Goal: Task Accomplishment & Management: Use online tool/utility

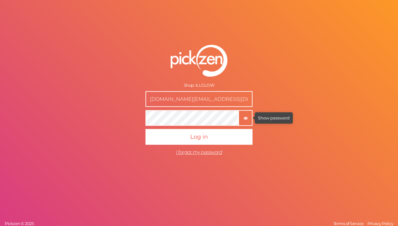
click at [244, 119] on icon "button" at bounding box center [246, 118] width 4 height 4
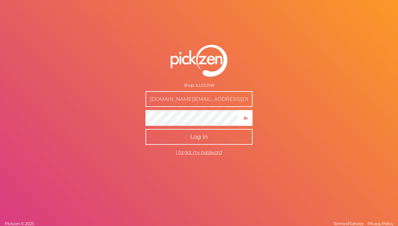
click at [229, 136] on button "Log in" at bounding box center [199, 137] width 107 height 16
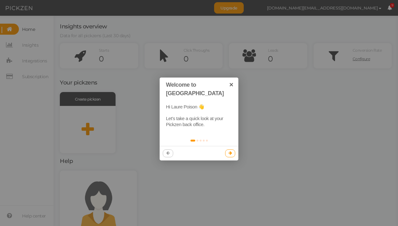
click at [230, 151] on icon at bounding box center [230, 153] width 3 height 4
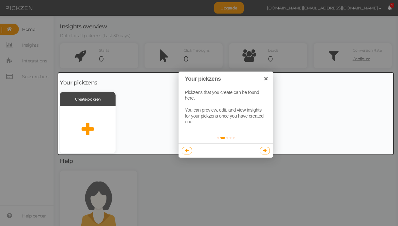
click at [80, 128] on div at bounding box center [225, 114] width 335 height 82
click at [162, 175] on div at bounding box center [199, 113] width 398 height 226
click at [59, 121] on div at bounding box center [225, 114] width 335 height 82
click at [127, 83] on div at bounding box center [225, 114] width 335 height 82
click at [114, 108] on div at bounding box center [225, 114] width 335 height 82
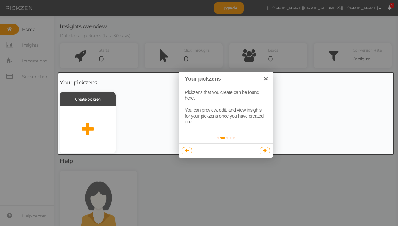
click at [114, 108] on div at bounding box center [225, 114] width 335 height 82
click at [105, 110] on div at bounding box center [225, 114] width 335 height 82
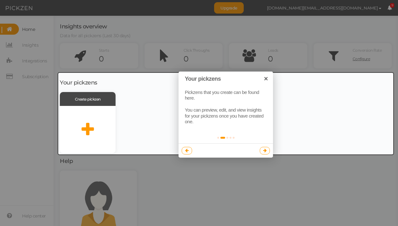
click at [152, 21] on div at bounding box center [199, 113] width 398 height 226
click at [79, 100] on div at bounding box center [225, 114] width 335 height 82
click at [81, 145] on div at bounding box center [225, 114] width 335 height 82
drag, startPoint x: 151, startPoint y: 186, endPoint x: 89, endPoint y: 128, distance: 85.0
click at [89, 128] on body "Upgrade [DOMAIN_NAME][EMAIL_ADDRESS][DOMAIN_NAME] Preferences Help Log out 9 × …" at bounding box center [199, 113] width 398 height 226
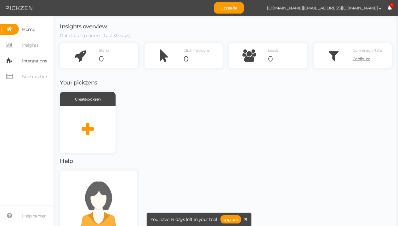
click at [40, 63] on span "Integrations" at bounding box center [34, 61] width 25 height 10
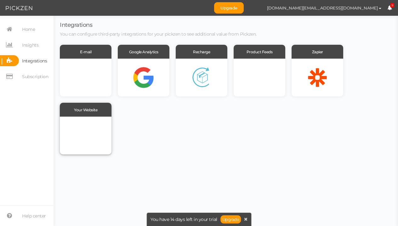
click at [90, 138] on div at bounding box center [86, 136] width 52 height 38
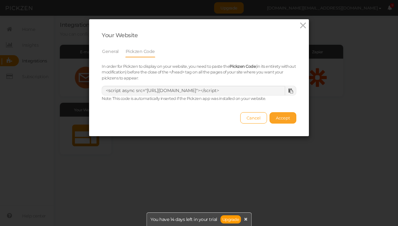
click at [277, 118] on span "Accept" at bounding box center [283, 117] width 14 height 5
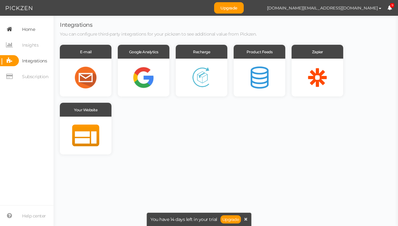
click at [40, 29] on link "Home" at bounding box center [27, 29] width 54 height 11
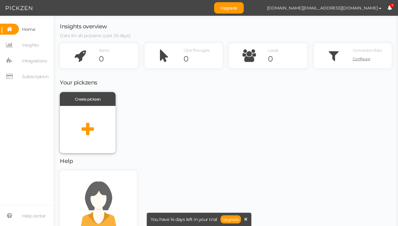
click at [87, 129] on icon at bounding box center [88, 130] width 12 height 16
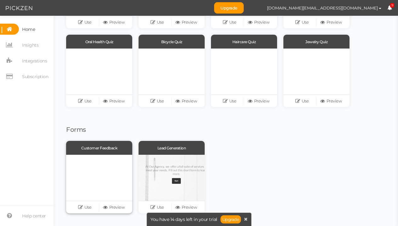
scroll to position [126, 0]
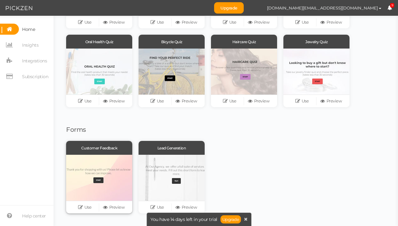
click at [104, 177] on div at bounding box center [99, 178] width 66 height 46
click at [225, 221] on link "Upgrade" at bounding box center [231, 219] width 21 height 8
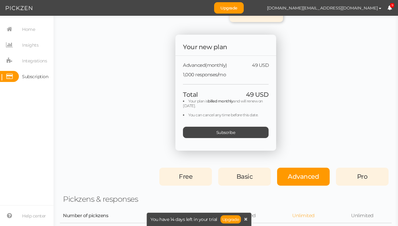
click at [187, 179] on span "Free" at bounding box center [186, 177] width 14 height 8
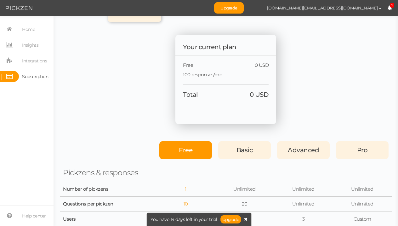
click at [246, 218] on icon at bounding box center [245, 219] width 3 height 4
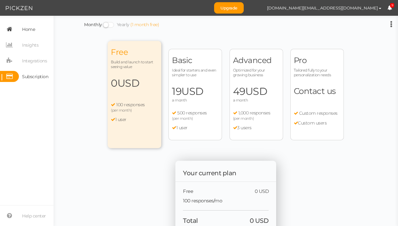
click at [40, 32] on link "Home" at bounding box center [27, 29] width 54 height 11
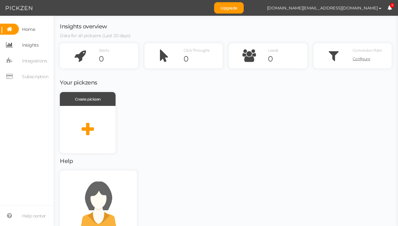
click at [40, 43] on link "Insights" at bounding box center [27, 44] width 54 height 11
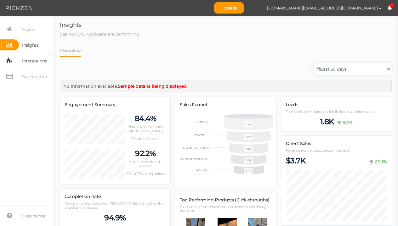
scroll to position [682, 332]
click at [34, 64] on span "Integrations" at bounding box center [34, 61] width 25 height 10
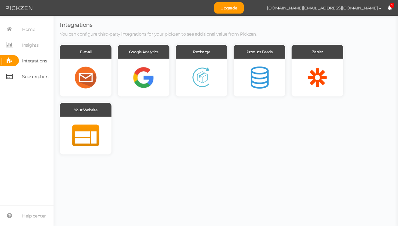
click at [28, 80] on span "Subscription" at bounding box center [35, 77] width 26 height 10
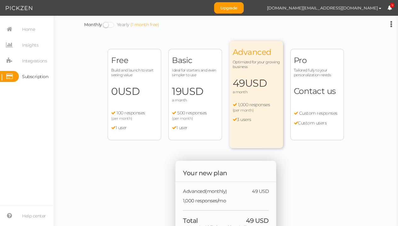
click at [127, 82] on div "Free Build and launch to start seeing value 0 USD a month 100 responses (per mo…" at bounding box center [135, 94] width 54 height 91
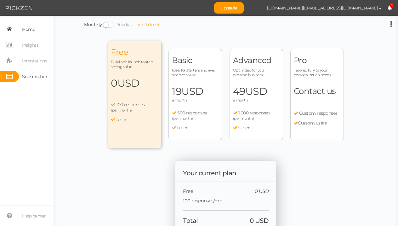
click at [30, 31] on span "Home" at bounding box center [28, 29] width 13 height 10
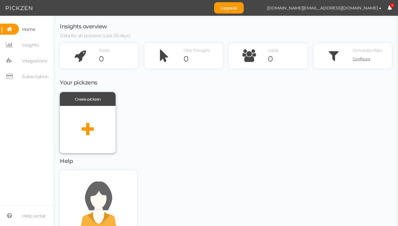
click at [86, 130] on icon at bounding box center [88, 130] width 12 height 16
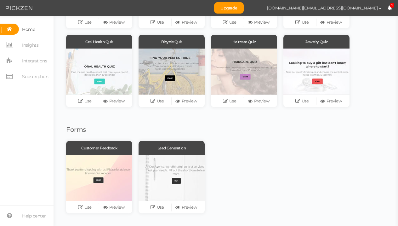
scroll to position [126, 0]
click at [86, 207] on link "Use" at bounding box center [84, 207] width 29 height 9
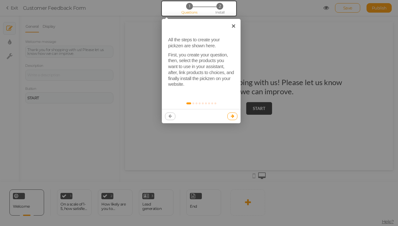
click at [232, 114] on icon at bounding box center [232, 116] width 3 height 4
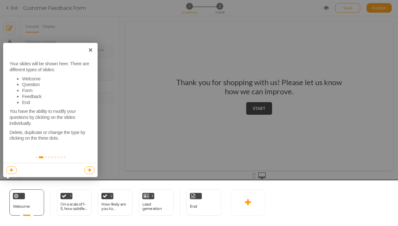
click at [25, 195] on div at bounding box center [199, 203] width 402 height 47
click at [31, 199] on div at bounding box center [199, 203] width 402 height 47
click at [238, 206] on div at bounding box center [199, 203] width 402 height 47
click at [108, 135] on div at bounding box center [199, 113] width 398 height 226
click at [104, 205] on div at bounding box center [199, 203] width 402 height 47
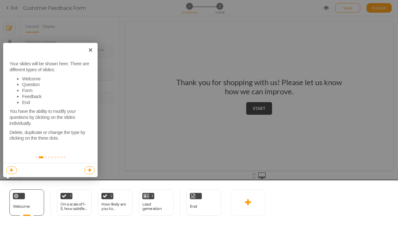
click at [82, 203] on div at bounding box center [199, 203] width 402 height 47
click at [124, 90] on div at bounding box center [199, 113] width 398 height 226
click at [265, 71] on div at bounding box center [199, 113] width 398 height 226
click at [282, 84] on div at bounding box center [199, 113] width 398 height 226
click at [114, 189] on div at bounding box center [199, 203] width 402 height 47
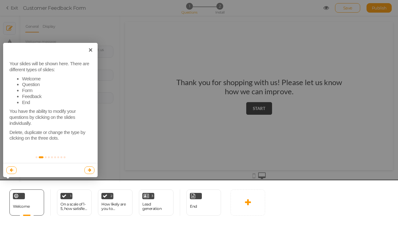
click at [174, 142] on div at bounding box center [199, 113] width 398 height 226
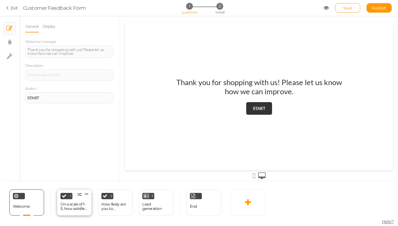
click at [66, 205] on div "On a scale of 1-5, how satisfied are you with your overall shopping experience?" at bounding box center [75, 206] width 28 height 9
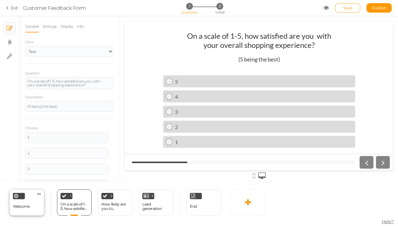
click at [26, 207] on span "Welcome" at bounding box center [21, 206] width 17 height 5
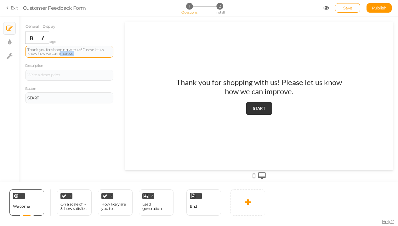
drag, startPoint x: 81, startPoint y: 54, endPoint x: 59, endPoint y: 52, distance: 22.5
click at [60, 52] on div "Thank you for shopping with us! Please let us know how we can improve." at bounding box center [69, 52] width 84 height 8
click at [80, 54] on div "Thank you for shopping with us! Please let us know how we can improve." at bounding box center [69, 52] width 84 height 8
drag, startPoint x: 80, startPoint y: 54, endPoint x: 20, endPoint y: 46, distance: 60.6
click at [19, 46] on div "General Display Welcome message Thank you for shopping with us! Please let us k…" at bounding box center [69, 100] width 101 height 161
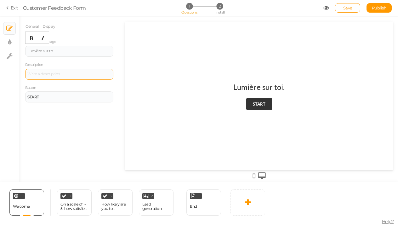
click at [69, 72] on div at bounding box center [69, 74] width 84 height 4
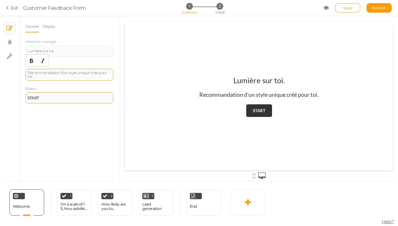
click at [58, 101] on div "START" at bounding box center [69, 97] width 88 height 11
click at [51, 96] on div "START" at bounding box center [69, 98] width 84 height 4
click at [77, 121] on div "General Display Welcome message Lumière sur toi. Description Recommandation d'u…" at bounding box center [69, 100] width 101 height 161
click at [53, 98] on div "START" at bounding box center [69, 98] width 84 height 4
drag, startPoint x: 53, startPoint y: 98, endPoint x: 11, endPoint y: 100, distance: 41.9
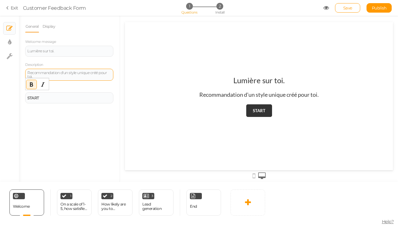
click at [11, 100] on div "× Slides × Display settings × Settings General Display Welcome message Lumière …" at bounding box center [199, 99] width 398 height 166
click at [36, 97] on strong "START" at bounding box center [33, 97] width 12 height 5
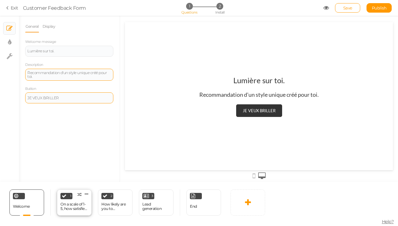
click at [75, 203] on div "On a scale of 1-5, how satisfied are you with your overall shopping experience?" at bounding box center [75, 206] width 28 height 9
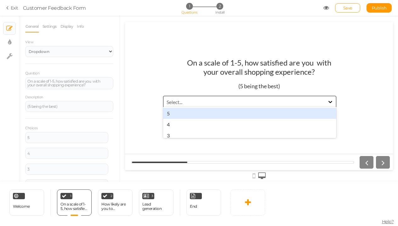
click at [204, 100] on div "Select..." at bounding box center [244, 101] width 161 height 7
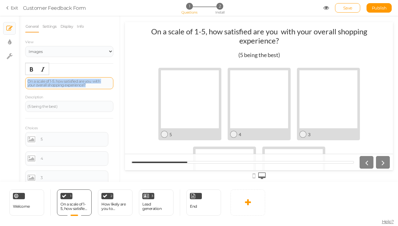
drag, startPoint x: 82, startPoint y: 84, endPoint x: 26, endPoint y: 78, distance: 56.1
click at [26, 78] on div "On a scale of 1-5, how satisfied are you with your overall shopping experience?" at bounding box center [69, 83] width 88 height 12
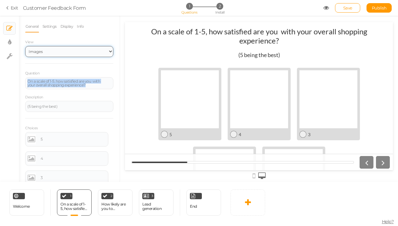
select select "1"
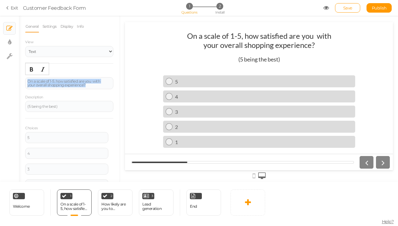
drag, startPoint x: 80, startPoint y: 84, endPoint x: 24, endPoint y: 79, distance: 56.4
click at [24, 79] on div "General Settings Display Info View Text Images Slider Dropdown Question On a sc…" at bounding box center [69, 100] width 101 height 161
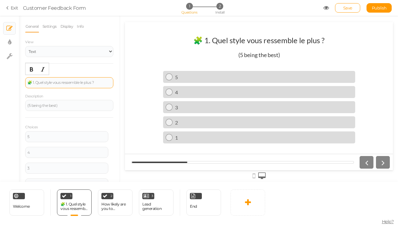
click at [37, 81] on div "🧩 1. Quel style vous ressemble le plus ?" at bounding box center [69, 83] width 84 height 4
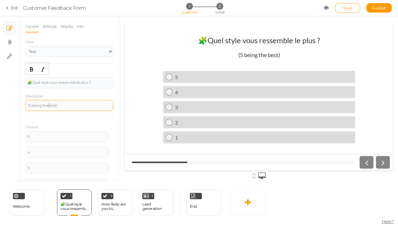
click at [49, 104] on div "(5 being the best)" at bounding box center [69, 106] width 84 height 4
click at [59, 106] on div "(5 being the best)" at bounding box center [69, 106] width 84 height 4
drag, startPoint x: 62, startPoint y: 106, endPoint x: 26, endPoint y: 105, distance: 35.6
click at [26, 105] on div "(5 being the best)" at bounding box center [69, 105] width 88 height 11
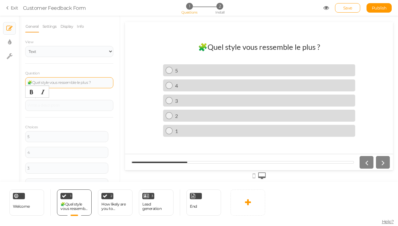
click at [32, 81] on div "🧩Quel style vous ressemble le plus ?" at bounding box center [69, 83] width 84 height 4
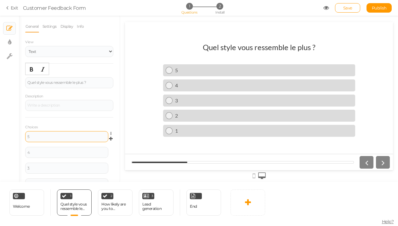
click at [51, 135] on div "5" at bounding box center [66, 137] width 79 height 4
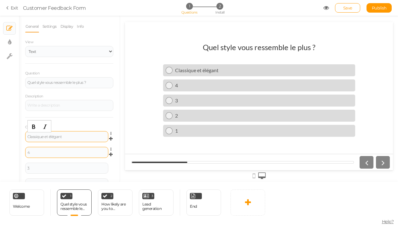
click at [57, 151] on div "4" at bounding box center [66, 153] width 79 height 4
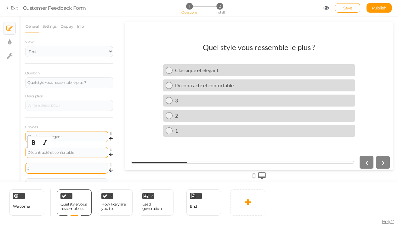
click at [72, 166] on div "3" at bounding box center [66, 168] width 79 height 4
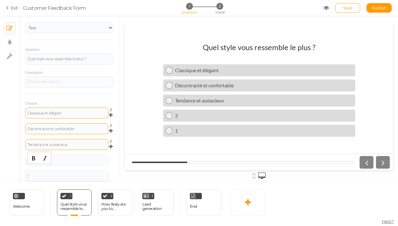
scroll to position [24, 0]
click at [60, 161] on div "2" at bounding box center [66, 159] width 83 height 11
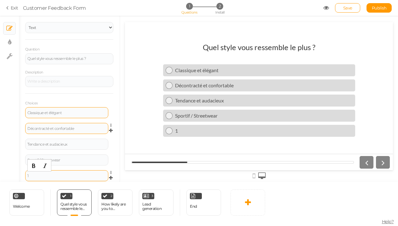
click at [44, 179] on div "1" at bounding box center [66, 175] width 83 height 11
drag, startPoint x: 66, startPoint y: 113, endPoint x: 44, endPoint y: 113, distance: 22.4
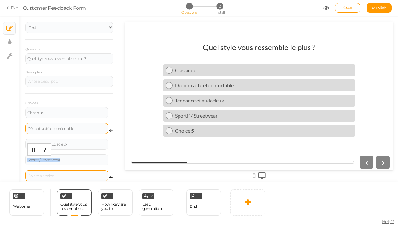
drag, startPoint x: 63, startPoint y: 159, endPoint x: 24, endPoint y: 156, distance: 39.1
click at [32, 159] on div "Elegant" at bounding box center [66, 160] width 79 height 4
click at [43, 176] on div at bounding box center [66, 176] width 79 height 4
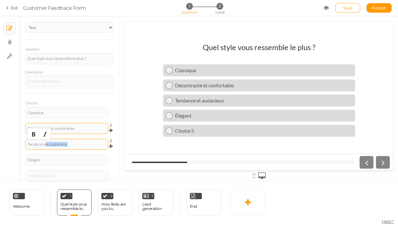
drag, startPoint x: 71, startPoint y: 143, endPoint x: 46, endPoint y: 143, distance: 25.2
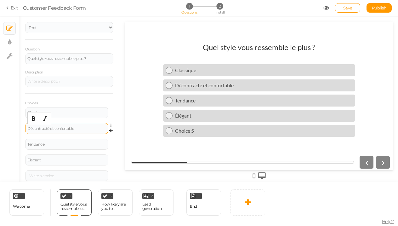
drag, startPoint x: 82, startPoint y: 126, endPoint x: 50, endPoint y: 128, distance: 32.2
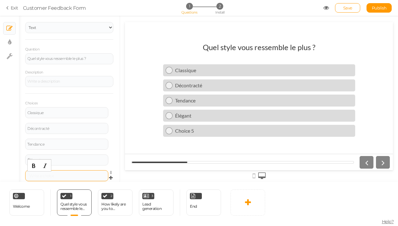
click at [53, 172] on div at bounding box center [66, 175] width 83 height 11
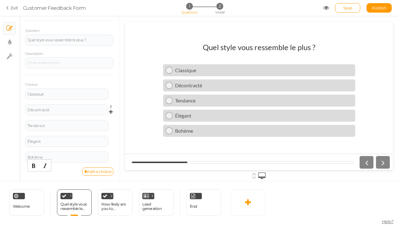
scroll to position [42, 0]
click at [108, 203] on div "How likely are you to reccommend us to a friend or family member?" at bounding box center [115, 206] width 28 height 9
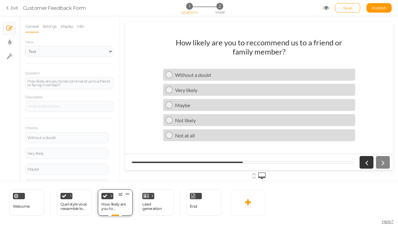
scroll to position [0, 0]
click at [55, 84] on div "How likely are you to reccommend us to a friend or family member?" at bounding box center [69, 83] width 84 height 8
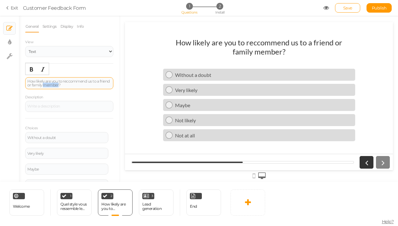
click at [55, 84] on div "How likely are you to reccommend us to a friend or family member?" at bounding box center [69, 83] width 84 height 8
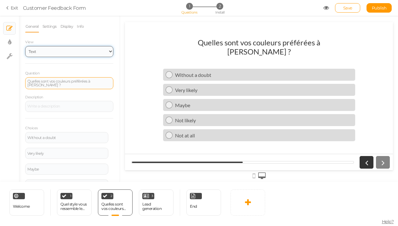
select select "2"
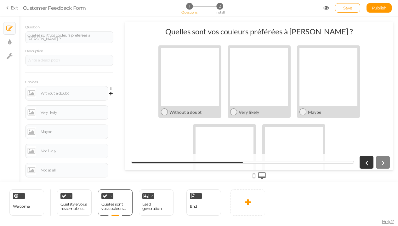
scroll to position [47, 0]
click at [73, 90] on div "Without a doubt" at bounding box center [74, 92] width 66 height 4
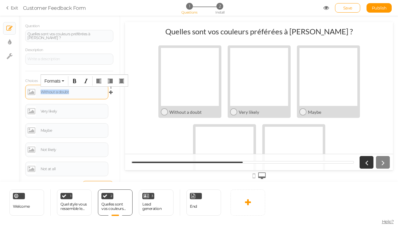
drag, startPoint x: 73, startPoint y: 90, endPoint x: 37, endPoint y: 88, distance: 35.6
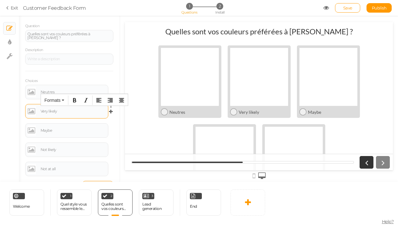
click at [67, 110] on div "Very likely" at bounding box center [74, 111] width 66 height 4
click at [46, 130] on div "Maybe" at bounding box center [74, 131] width 66 height 4
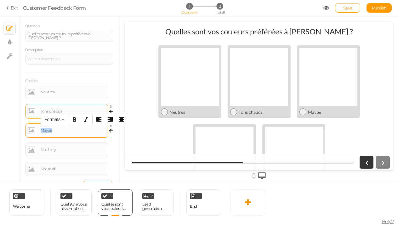
click at [46, 130] on div "Maybe" at bounding box center [74, 131] width 66 height 4
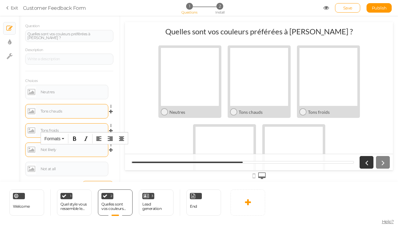
click at [45, 151] on div "Not likely" at bounding box center [66, 150] width 79 height 10
click at [47, 148] on div "Not likely" at bounding box center [74, 150] width 66 height 4
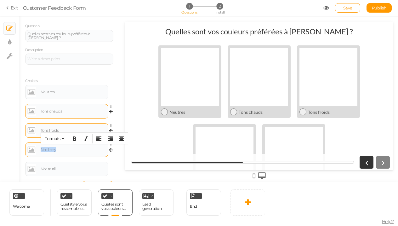
click at [47, 148] on div "Not likely" at bounding box center [74, 150] width 66 height 4
click at [52, 167] on div "Not at all" at bounding box center [74, 169] width 66 height 4
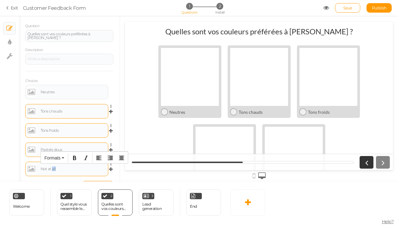
click at [52, 167] on div "Not at all" at bounding box center [74, 169] width 66 height 4
click at [32, 90] on link at bounding box center [31, 92] width 9 height 10
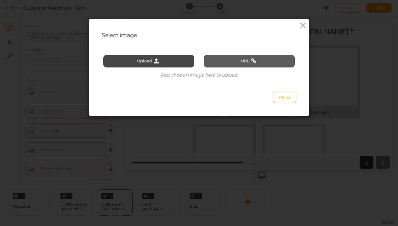
click at [240, 61] on button "URL" at bounding box center [249, 61] width 91 height 13
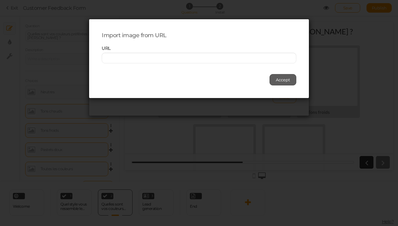
click at [280, 79] on span "Accept" at bounding box center [283, 79] width 14 height 5
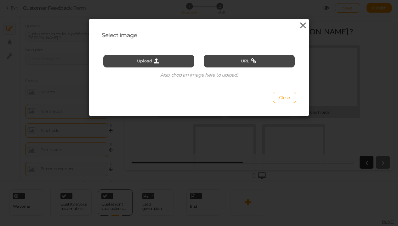
click at [302, 25] on icon at bounding box center [303, 25] width 9 height 9
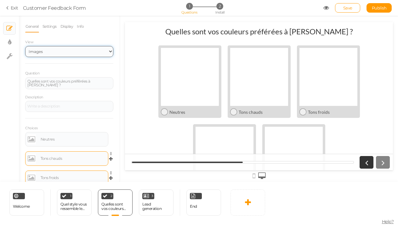
select select "1"
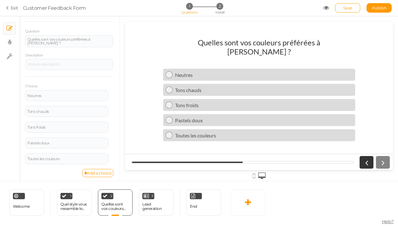
scroll to position [42, 0]
click at [203, 72] on div "Neutres" at bounding box center [264, 75] width 178 height 6
click at [192, 73] on link "Neutres" at bounding box center [259, 75] width 192 height 12
click at [62, 94] on div "Neutres" at bounding box center [66, 96] width 79 height 4
click at [62, 111] on div "Tons chauds" at bounding box center [66, 112] width 79 height 4
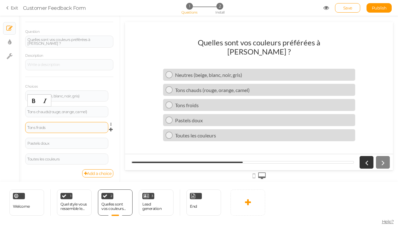
click at [77, 123] on div "Tons froids" at bounding box center [66, 127] width 83 height 11
click at [67, 123] on div "Tons froids" at bounding box center [66, 127] width 83 height 11
click at [58, 126] on div "Tons froids" at bounding box center [66, 128] width 79 height 4
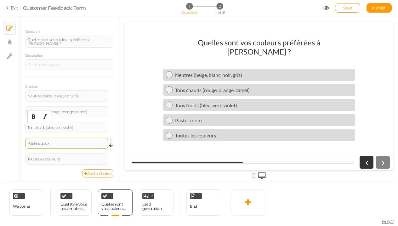
click at [61, 142] on div "Pastels doux" at bounding box center [66, 144] width 79 height 4
click at [69, 142] on div "Pastels doux" at bounding box center [66, 144] width 79 height 4
click at [155, 200] on div "3 Lead generation × Define the conditions to show this slide. Clone Change type…" at bounding box center [156, 202] width 35 height 26
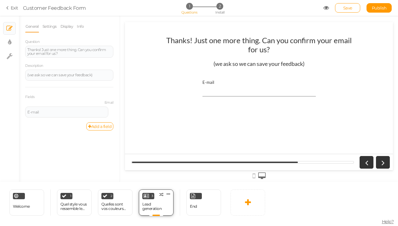
scroll to position [0, 0]
drag, startPoint x: 99, startPoint y: 72, endPoint x: 13, endPoint y: 67, distance: 86.2
click at [13, 67] on div "× Slides × Display settings × Settings General Settings Display Info Question T…" at bounding box center [199, 99] width 398 height 166
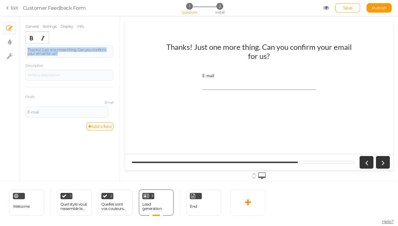
drag, startPoint x: 63, startPoint y: 52, endPoint x: 20, endPoint y: 47, distance: 44.1
click at [20, 47] on div "General Settings Display Info Question Thanks! Just one more thing. Can you con…" at bounding box center [69, 100] width 101 height 161
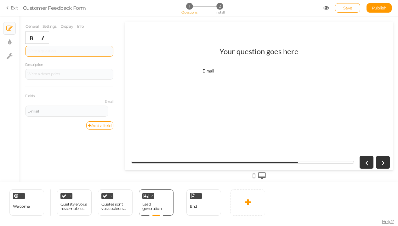
paste div
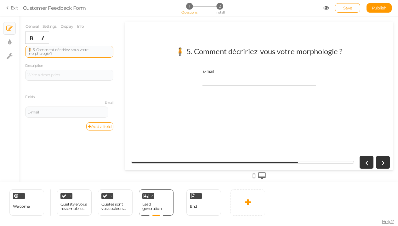
click at [37, 48] on div "🧍 5. Comment décririez-vous votre morphologie ?" at bounding box center [69, 52] width 84 height 8
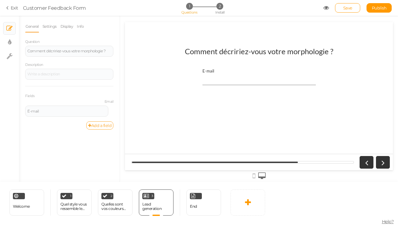
click at [101, 126] on link "Add a field" at bounding box center [99, 125] width 27 height 8
click at [96, 145] on link "Add a field" at bounding box center [99, 147] width 27 height 8
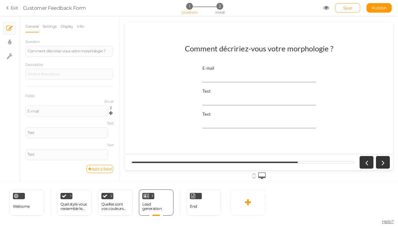
click at [110, 107] on link at bounding box center [112, 108] width 5 height 5
click at [91, 129] on link "Delete" at bounding box center [88, 130] width 50 height 7
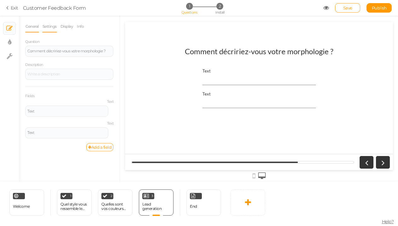
click at [52, 29] on link "Settings" at bounding box center [49, 26] width 15 height 12
click at [65, 25] on link "Display" at bounding box center [67, 26] width 14 height 12
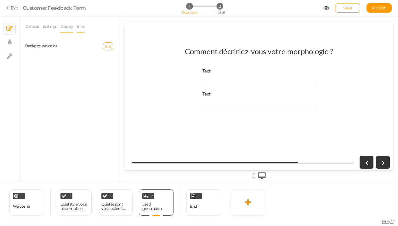
click at [82, 24] on link "Info" at bounding box center [81, 26] width 8 height 12
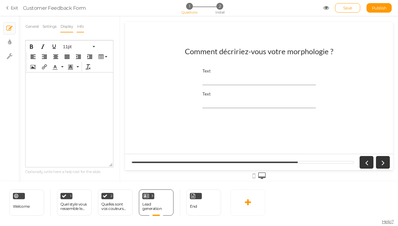
click at [68, 27] on link "Display" at bounding box center [67, 26] width 14 height 12
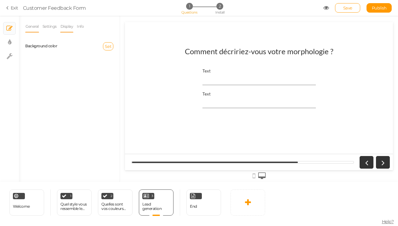
click at [32, 28] on link "General" at bounding box center [32, 26] width 14 height 12
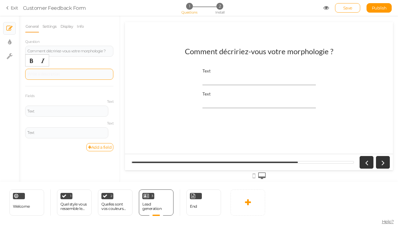
click at [52, 75] on div at bounding box center [69, 74] width 88 height 11
click at [53, 100] on label "Text" at bounding box center [69, 102] width 88 height 4
click at [35, 97] on div "Fields Text Text Settings Duplicate Delete Text Text Settings Duplicate Delete" at bounding box center [69, 114] width 88 height 57
click at [72, 196] on div "1" at bounding box center [67, 196] width 12 height 6
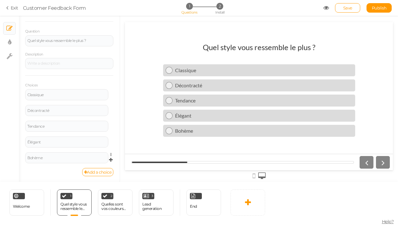
scroll to position [42, 0]
click at [113, 202] on div "Quelles sont vos couleurs préférées à [PERSON_NAME] ?" at bounding box center [115, 206] width 28 height 9
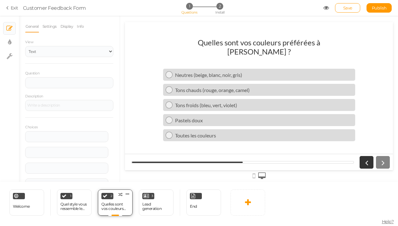
scroll to position [0, 0]
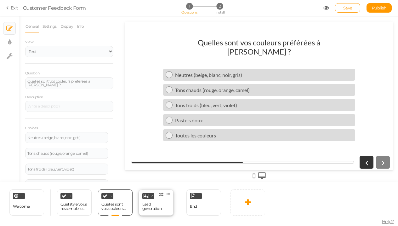
click at [150, 194] on div "3" at bounding box center [148, 196] width 12 height 6
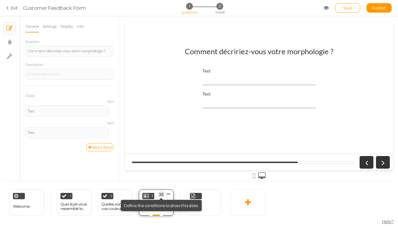
click at [162, 194] on icon at bounding box center [161, 195] width 4 height 4
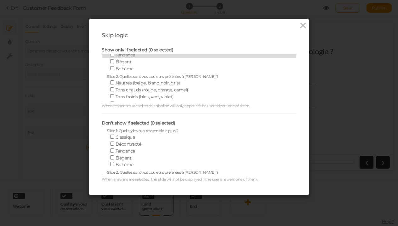
scroll to position [22, 0]
click at [304, 25] on icon at bounding box center [303, 25] width 9 height 9
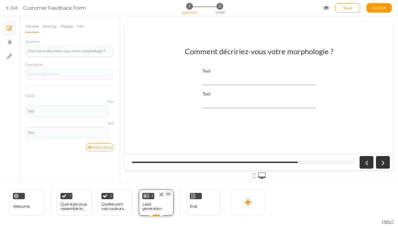
click at [170, 193] on icon at bounding box center [169, 194] width 4 height 5
click at [167, 198] on span "Change type" at bounding box center [162, 199] width 23 height 5
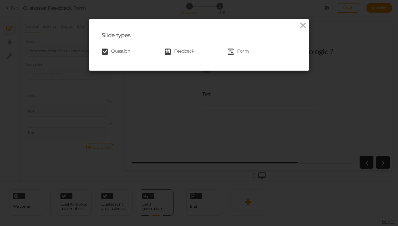
click at [106, 50] on icon at bounding box center [105, 52] width 6 height 6
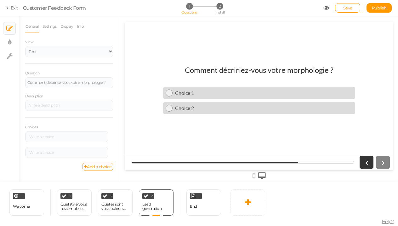
scroll to position [0, 0]
click at [64, 137] on div at bounding box center [66, 137] width 79 height 4
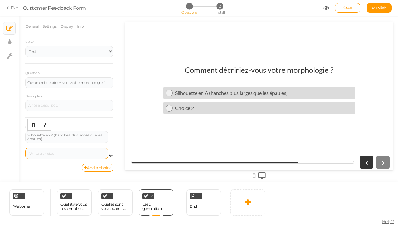
click at [69, 152] on div at bounding box center [66, 154] width 79 height 4
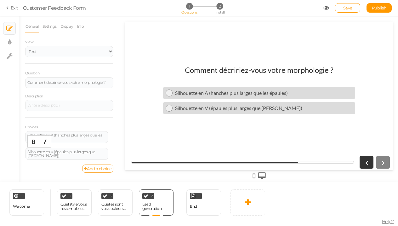
click at [91, 169] on link "Add a choice" at bounding box center [98, 169] width 32 height 8
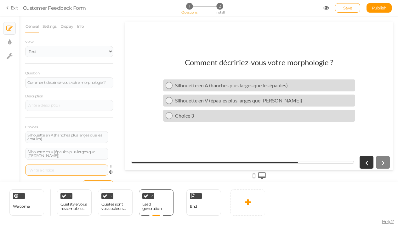
click at [52, 166] on div at bounding box center [66, 170] width 83 height 11
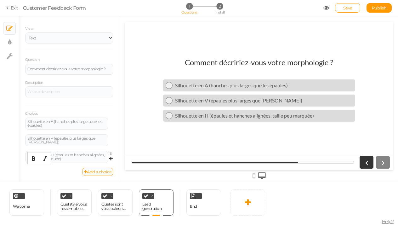
scroll to position [13, 0]
click at [90, 170] on link "Add a choice" at bounding box center [98, 172] width 32 height 8
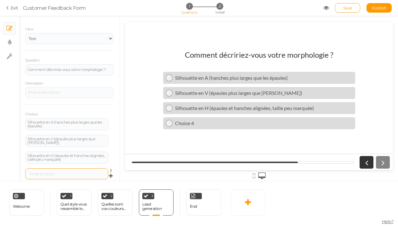
click at [58, 172] on div at bounding box center [66, 174] width 79 height 4
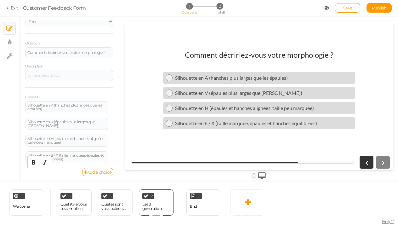
scroll to position [30, 0]
click at [95, 174] on link "Add a choice" at bounding box center [98, 172] width 32 height 8
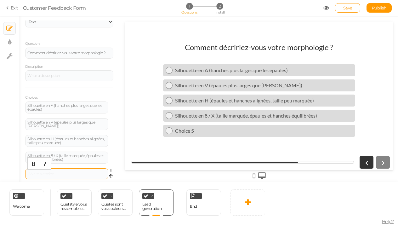
click at [62, 169] on div at bounding box center [66, 173] width 83 height 11
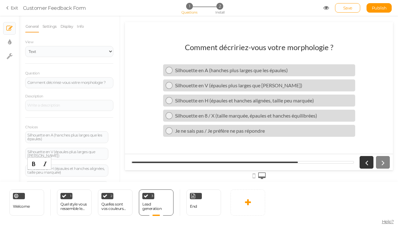
scroll to position [0, 0]
click at [9, 43] on icon at bounding box center [9, 42] width 3 height 6
select select "2"
select select "lato"
select select "fade"
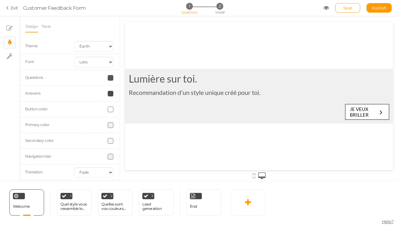
click at [371, 106] on div "JE VEUX BRILLER" at bounding box center [364, 111] width 28 height 11
click at [365, 106] on div "JE VEUX BRILLER" at bounding box center [364, 111] width 28 height 11
click at [385, 104] on link "JE VEUX BRILLER" at bounding box center [367, 112] width 44 height 16
select select "2"
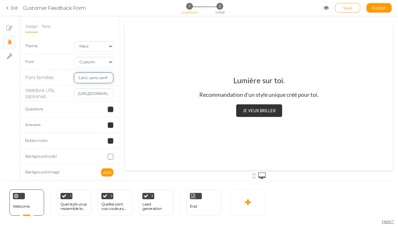
click at [108, 77] on input "'Lato', sans-serif" at bounding box center [93, 77] width 39 height 11
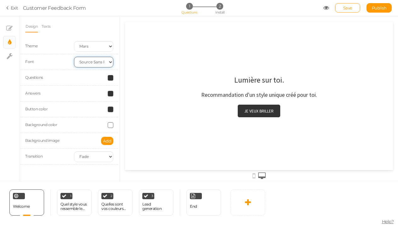
select select "ptsans"
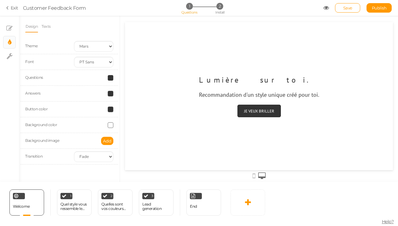
click at [111, 107] on span at bounding box center [111, 110] width 6 height 6
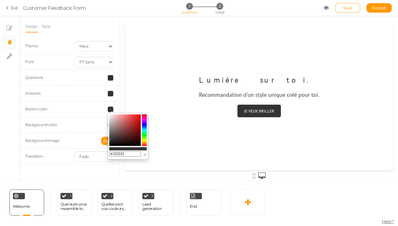
click at [146, 122] on colorpicker-hue at bounding box center [144, 130] width 5 height 32
click at [145, 120] on colorpicker-hue at bounding box center [144, 130] width 5 height 32
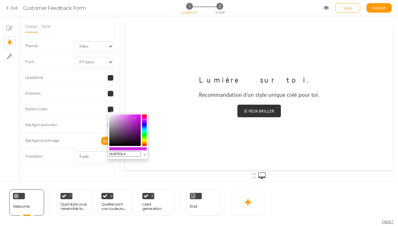
click at [134, 118] on colorpicker-saturation at bounding box center [125, 130] width 32 height 32
click at [128, 116] on colorpicker-saturation at bounding box center [125, 130] width 32 height 32
click at [125, 117] on colorpicker-saturation at bounding box center [125, 130] width 32 height 32
click at [119, 118] on colorpicker-saturation at bounding box center [125, 130] width 32 height 32
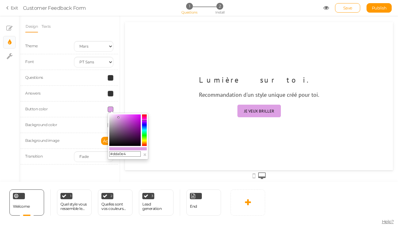
click at [119, 126] on colorpicker-saturation at bounding box center [125, 130] width 32 height 32
click at [118, 116] on colorpicker-saturation at bounding box center [125, 130] width 32 height 32
click at [114, 116] on colorpicker-saturation at bounding box center [125, 130] width 32 height 32
click at [116, 117] on icon at bounding box center [116, 117] width 2 height 2
type input "#f9d5fe"
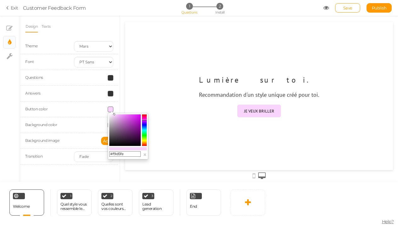
drag, startPoint x: 116, startPoint y: 117, endPoint x: 114, endPoint y: 114, distance: 3.2
click at [114, 114] on icon at bounding box center [114, 114] width 2 height 2
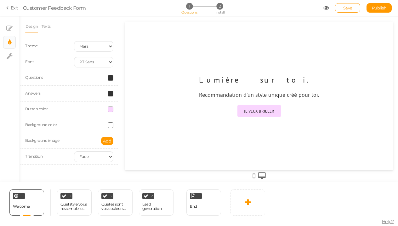
click at [110, 77] on span at bounding box center [111, 78] width 6 height 6
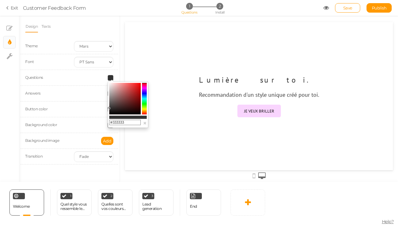
click at [125, 123] on input "#333333" at bounding box center [125, 123] width 32 height 6
click at [121, 123] on input "#333333" at bounding box center [125, 123] width 32 height 6
type input "f9d5fe"
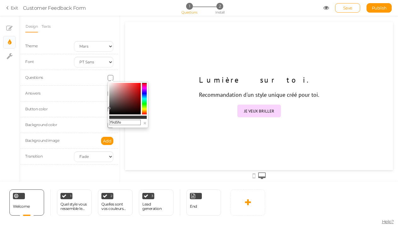
click at [97, 134] on div "Background image Add" at bounding box center [69, 141] width 98 height 16
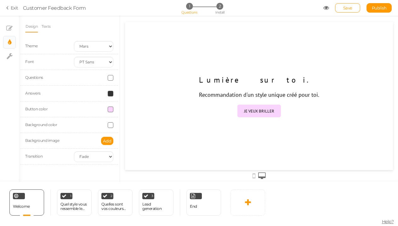
click at [112, 91] on span at bounding box center [111, 94] width 6 height 6
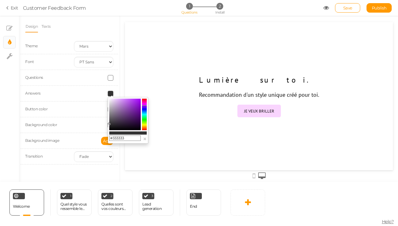
click at [145, 106] on colorpicker-hue at bounding box center [144, 115] width 5 height 32
drag, startPoint x: 111, startPoint y: 124, endPoint x: 124, endPoint y: 103, distance: 24.9
click at [124, 103] on colorpicker-saturation at bounding box center [125, 115] width 32 height 32
click at [127, 140] on input "#ba79dd" at bounding box center [125, 139] width 32 height 6
drag, startPoint x: 127, startPoint y: 139, endPoint x: 113, endPoint y: 139, distance: 14.5
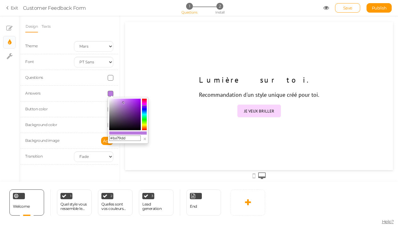
click at [113, 139] on input "#ba79dd" at bounding box center [125, 139] width 32 height 6
type input "#f9d5fe"
click at [162, 127] on div at bounding box center [259, 96] width 268 height 62
click at [77, 130] on div "Background color" at bounding box center [69, 125] width 98 height 16
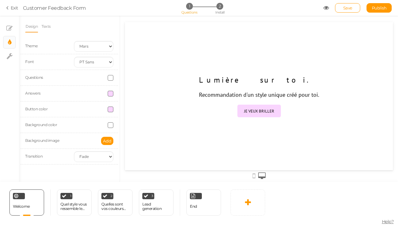
click at [107, 125] on div at bounding box center [93, 125] width 49 height 6
click at [113, 124] on div at bounding box center [93, 125] width 49 height 6
click at [107, 125] on div at bounding box center [93, 125] width 49 height 6
click at [114, 124] on div at bounding box center [93, 125] width 49 height 6
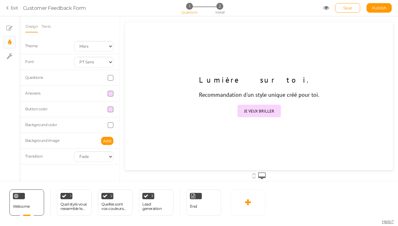
click at [111, 125] on span at bounding box center [111, 125] width 6 height 6
click at [104, 141] on span "Add" at bounding box center [107, 140] width 9 height 5
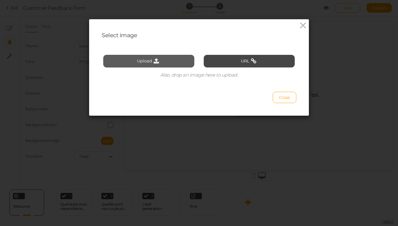
click at [162, 59] on button "Upload" at bounding box center [148, 61] width 91 height 13
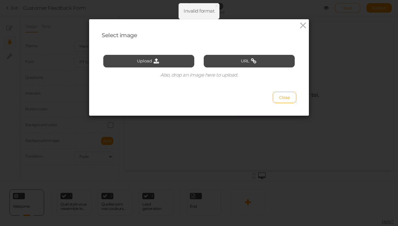
click at [287, 104] on div "Select image Upload URL Also, drop an image here to upload. Close" at bounding box center [199, 67] width 220 height 96
click at [285, 93] on button "Close" at bounding box center [285, 97] width 24 height 11
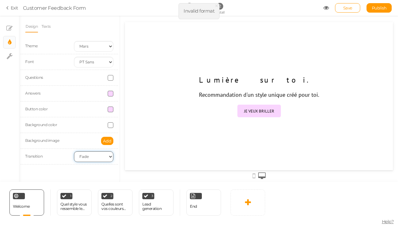
select select "switch"
click at [269, 109] on div "JE VEUX BRILLER" at bounding box center [259, 110] width 30 height 5
drag, startPoint x: 198, startPoint y: 104, endPoint x: 217, endPoint y: 33, distance: 73.6
click at [211, 35] on div "Lumière sur toi. Recommandation d'un style unique créé pour toi. JE VEUX BRILLER" at bounding box center [259, 96] width 189 height 148
click at [218, 5] on span "×" at bounding box center [217, 5] width 4 height 9
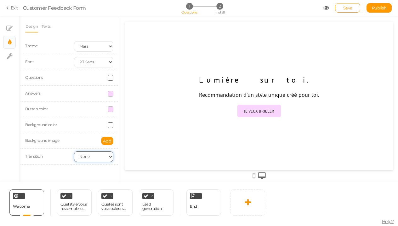
select select "switch"
click at [51, 27] on link "Texts" at bounding box center [46, 26] width 10 height 12
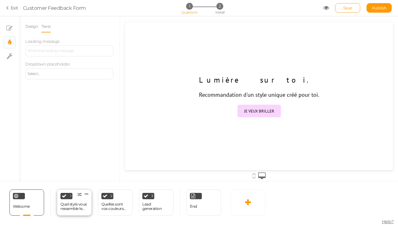
click at [72, 203] on div "Quel style vous ressemble le plus ?" at bounding box center [75, 206] width 28 height 9
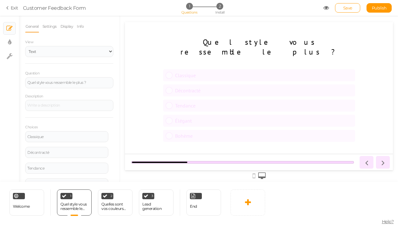
click at [246, 47] on div "Quel style vous ressemble le plus ?" at bounding box center [260, 47] width 180 height 20
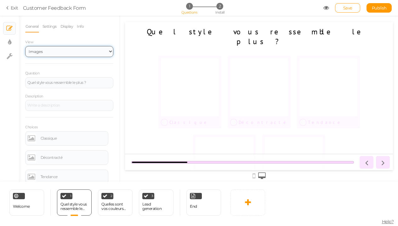
select select "1"
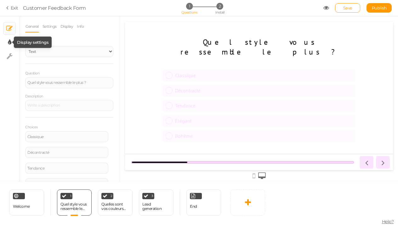
click at [9, 40] on icon at bounding box center [9, 42] width 3 height 6
select select "2"
select select "ptsans"
select select "switch"
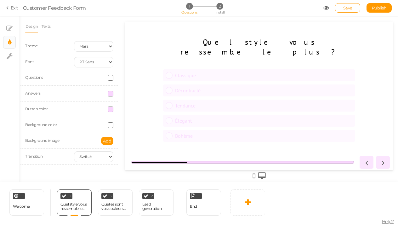
click at [112, 93] on span at bounding box center [111, 94] width 6 height 6
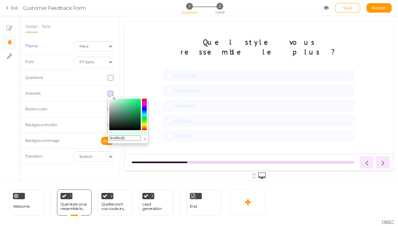
drag, startPoint x: 145, startPoint y: 111, endPoint x: 144, endPoint y: 122, distance: 11.0
click at [145, 122] on colorpicker-hue at bounding box center [144, 115] width 5 height 32
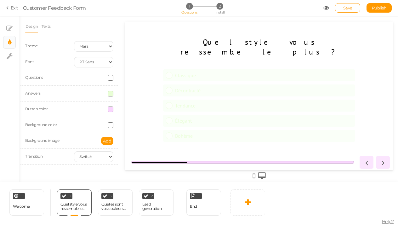
click at [92, 112] on div "Button color" at bounding box center [69, 109] width 98 height 16
click at [101, 93] on div at bounding box center [93, 94] width 49 height 6
click at [110, 91] on span at bounding box center [111, 94] width 6 height 6
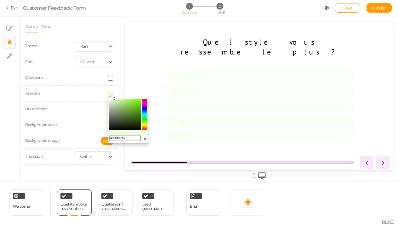
click at [145, 138] on button "×" at bounding box center [145, 139] width 4 height 7
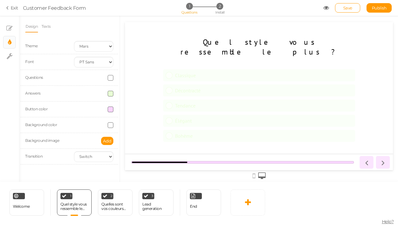
click at [110, 89] on div "Answers" at bounding box center [69, 94] width 98 height 16
click at [110, 93] on span at bounding box center [111, 94] width 6 height 6
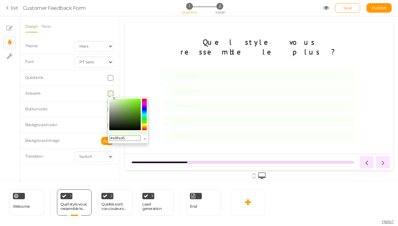
click at [145, 104] on colorpicker-hue at bounding box center [144, 115] width 5 height 32
type input "#fcd5fe"
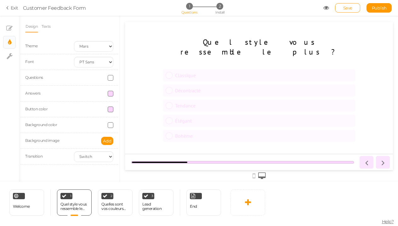
click at [99, 110] on div at bounding box center [93, 110] width 49 height 6
click at [106, 73] on div "Questions" at bounding box center [69, 78] width 98 height 16
click at [109, 76] on span at bounding box center [111, 78] width 6 height 6
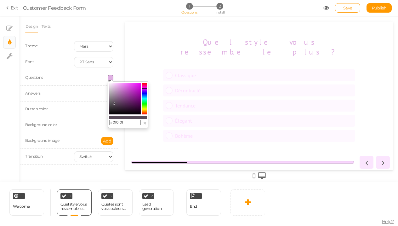
type input "#000000"
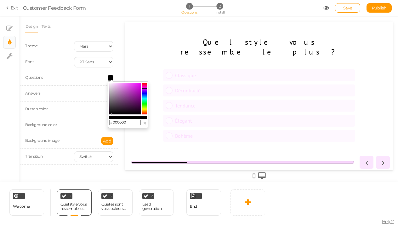
drag, startPoint x: 115, startPoint y: 84, endPoint x: 111, endPoint y: 115, distance: 31.2
click at [111, 114] on colorpicker-saturation at bounding box center [125, 99] width 32 height 32
click at [89, 94] on div at bounding box center [93, 94] width 49 height 6
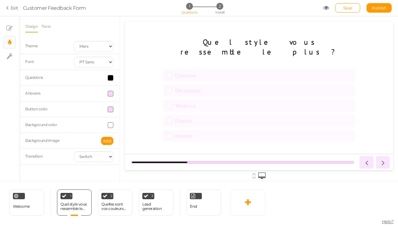
click at [109, 121] on div "Background color" at bounding box center [69, 125] width 98 height 16
click at [109, 125] on span at bounding box center [111, 125] width 6 height 6
click at [111, 108] on span at bounding box center [111, 110] width 6 height 6
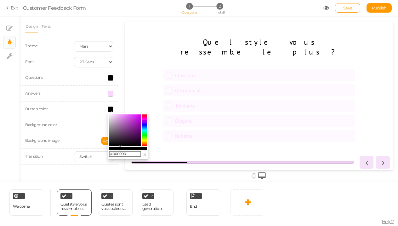
drag, startPoint x: 114, startPoint y: 116, endPoint x: 119, endPoint y: 146, distance: 31.0
click at [120, 146] on colorpicker-saturation at bounding box center [125, 130] width 32 height 32
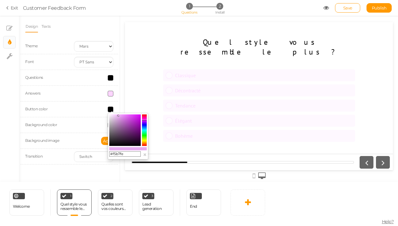
type input "#f6b8ff"
drag, startPoint x: 119, startPoint y: 141, endPoint x: 118, endPoint y: 112, distance: 29.3
click at [118, 112] on body "× Close A wider screen is needed to use the Pickzen builder Exit Customer Feedb…" at bounding box center [199, 113] width 398 height 226
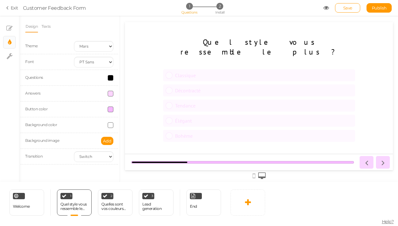
click at [116, 112] on div at bounding box center [93, 110] width 49 height 6
click at [109, 76] on span at bounding box center [111, 78] width 6 height 6
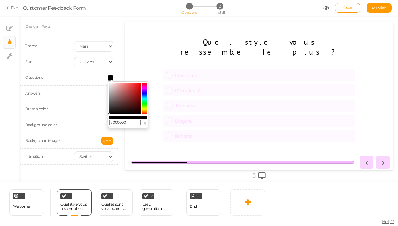
click at [88, 117] on div "Button color" at bounding box center [69, 109] width 98 height 16
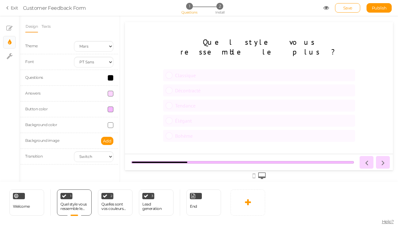
click at [106, 91] on div at bounding box center [93, 94] width 49 height 6
click at [108, 92] on span at bounding box center [111, 94] width 6 height 6
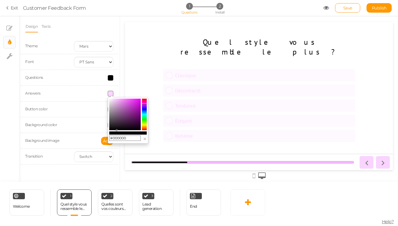
drag, startPoint x: 116, startPoint y: 117, endPoint x: 118, endPoint y: 148, distance: 30.7
click at [119, 147] on body "× Close A wider screen is needed to use the Pickzen builder Exit Customer Feedb…" at bounding box center [199, 113] width 398 height 226
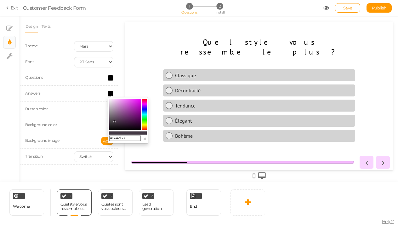
drag, startPoint x: 119, startPoint y: 128, endPoint x: 113, endPoint y: 119, distance: 10.8
click at [113, 119] on colorpicker-saturation at bounding box center [125, 115] width 32 height 32
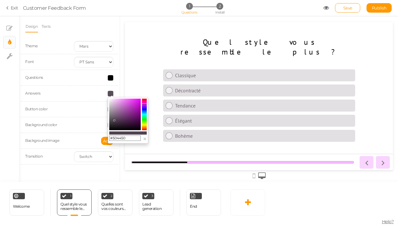
type input "#504350"
click at [114, 120] on icon at bounding box center [114, 120] width 2 height 2
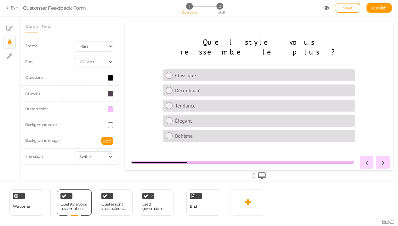
click at [77, 130] on div "Background color" at bounding box center [69, 125] width 98 height 16
click at [113, 124] on span at bounding box center [111, 125] width 6 height 6
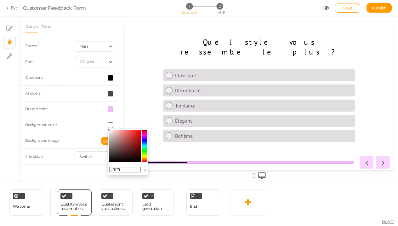
click at [145, 136] on colorpicker-hue at bounding box center [144, 146] width 5 height 32
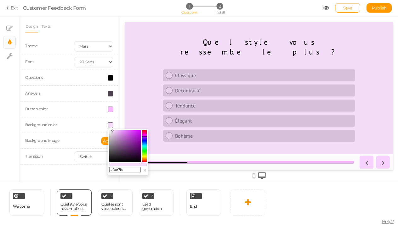
type input "#fbe8ff"
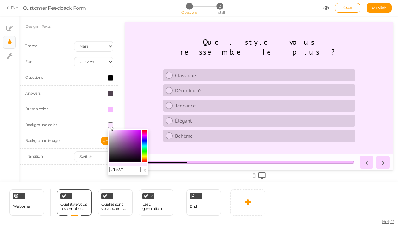
click at [112, 130] on icon at bounding box center [112, 130] width 2 height 2
click at [111, 109] on span at bounding box center [111, 110] width 6 height 6
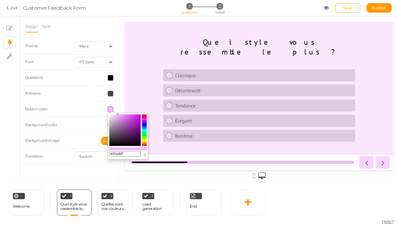
drag, startPoint x: 147, startPoint y: 121, endPoint x: 147, endPoint y: 129, distance: 7.6
click at [147, 129] on div "#f6b8ff ×" at bounding box center [128, 136] width 41 height 47
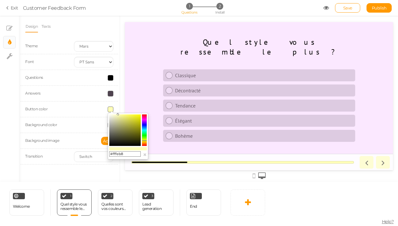
drag, startPoint x: 146, startPoint y: 136, endPoint x: 147, endPoint y: 141, distance: 4.8
click at [147, 141] on colorpicker-hue at bounding box center [144, 130] width 5 height 32
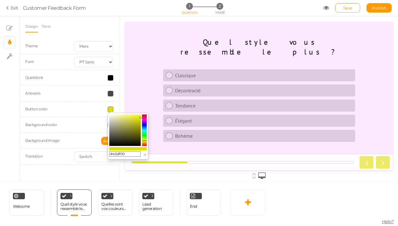
drag, startPoint x: 117, startPoint y: 116, endPoint x: 142, endPoint y: 118, distance: 24.4
click at [141, 118] on colorpicker-saturation at bounding box center [125, 130] width 32 height 32
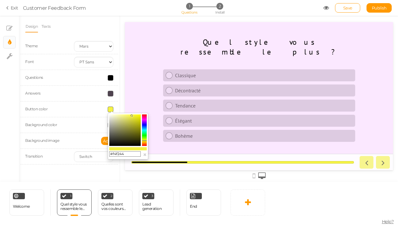
drag, startPoint x: 136, startPoint y: 124, endPoint x: 132, endPoint y: 116, distance: 9.0
click at [132, 116] on colorpicker-saturation at bounding box center [125, 130] width 32 height 32
click at [145, 87] on div "Quel style vous ressemble le plus ? Classique Décontracté Tendance Élégant Bohè…" at bounding box center [259, 95] width 268 height 127
type input "#ecea4b"
click at [131, 117] on icon at bounding box center [131, 116] width 2 height 2
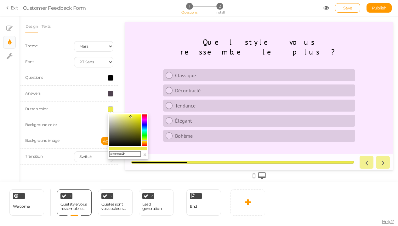
click at [126, 97] on div "Quel style vous ressemble le plus ? Classique Décontracté Tendance Élégant Bohè…" at bounding box center [259, 95] width 268 height 127
click at [46, 24] on link "Texts" at bounding box center [46, 26] width 10 height 12
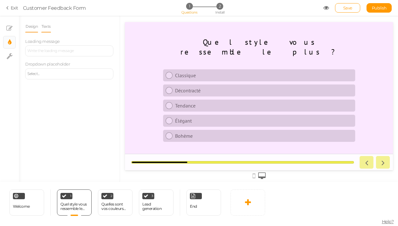
click at [34, 30] on link "Design" at bounding box center [31, 26] width 13 height 12
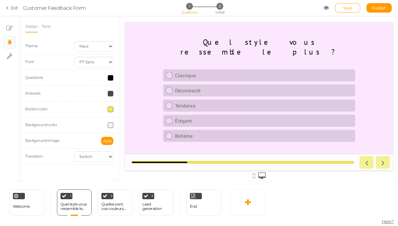
click at [255, 176] on icon at bounding box center [254, 175] width 3 height 7
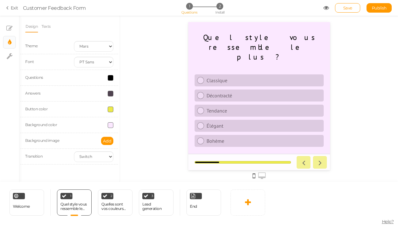
click at [319, 163] on div at bounding box center [310, 162] width 33 height 13
click at [322, 163] on div at bounding box center [310, 162] width 33 height 13
click at [327, 164] on div at bounding box center [259, 162] width 142 height 16
click at [321, 166] on div at bounding box center [310, 162] width 33 height 13
click at [199, 124] on icon at bounding box center [201, 126] width 4 height 4
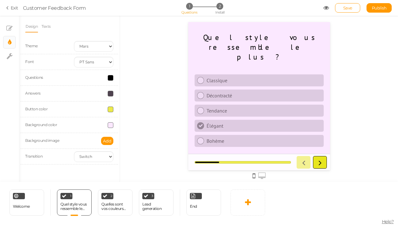
click at [319, 162] on icon at bounding box center [320, 162] width 8 height 8
click at [324, 162] on icon at bounding box center [320, 162] width 8 height 8
click at [129, 204] on div "2 Quelles sont vos couleurs préférées à [PERSON_NAME] ? × Define the conditions…" at bounding box center [115, 202] width 35 height 26
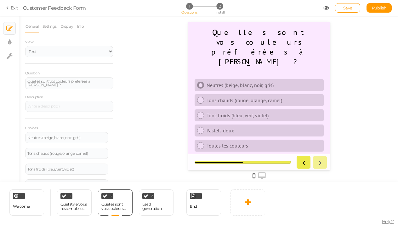
click at [228, 82] on div "Neutres (beige, blanc, noir, gris)" at bounding box center [263, 85] width 115 height 6
click at [324, 162] on link at bounding box center [320, 162] width 14 height 13
click at [169, 207] on div "Lead generation" at bounding box center [156, 206] width 28 height 9
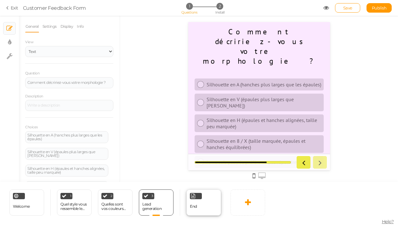
click at [211, 210] on div "End" at bounding box center [204, 202] width 35 height 26
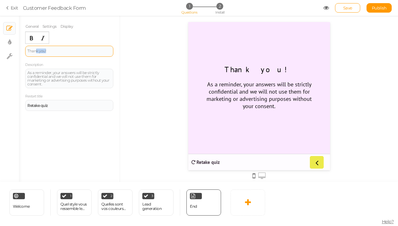
drag, startPoint x: 57, startPoint y: 49, endPoint x: 34, endPoint y: 50, distance: 23.3
click at [34, 50] on div "Thank you!" at bounding box center [69, 51] width 84 height 4
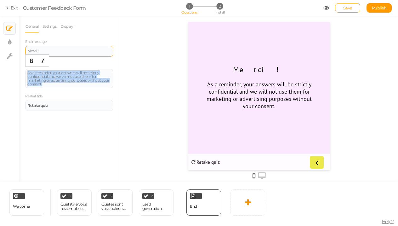
drag, startPoint x: 47, startPoint y: 82, endPoint x: 24, endPoint y: 63, distance: 30.0
click at [24, 64] on div "General Settings Display End message Merci ! Description As a reminder, your an…" at bounding box center [69, 100] width 101 height 161
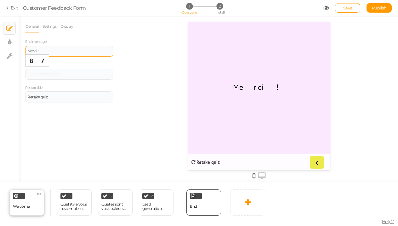
click at [20, 201] on div "Welcome" at bounding box center [21, 206] width 17 height 11
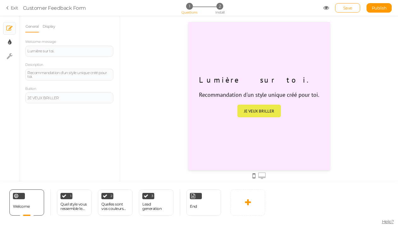
click at [12, 44] on link "× Display settings" at bounding box center [9, 42] width 12 height 12
select select "2"
select select "ptsans"
select select "switch"
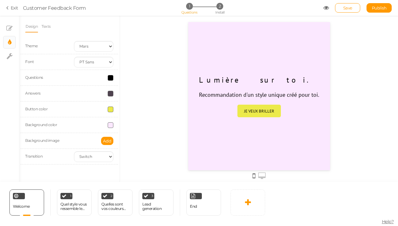
click at [105, 110] on div at bounding box center [93, 110] width 49 height 6
click at [111, 110] on span at bounding box center [111, 110] width 6 height 6
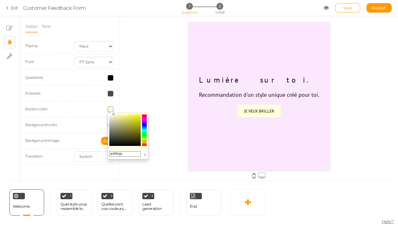
drag, startPoint x: 130, startPoint y: 117, endPoint x: 114, endPoint y: 113, distance: 17.4
click at [114, 113] on div "#ffffdb ×" at bounding box center [128, 136] width 41 height 47
click at [146, 123] on colorpicker-hue at bounding box center [144, 130] width 5 height 32
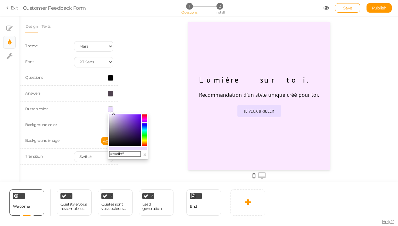
click at [146, 121] on colorpicker-hue at bounding box center [144, 130] width 5 height 32
click at [116, 114] on colorpicker-saturation at bounding box center [125, 130] width 32 height 32
type input "#fecbf4"
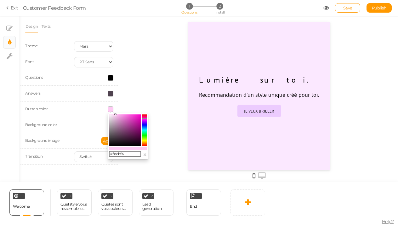
click at [146, 119] on colorpicker-hue at bounding box center [144, 130] width 5 height 32
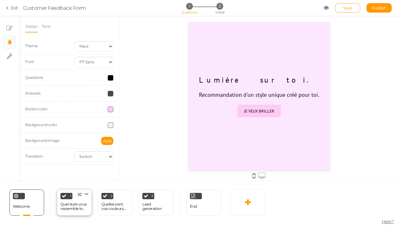
click at [78, 199] on div "1 Quel style vous ressemble le plus ? × Define the conditions to show this slid…" at bounding box center [74, 202] width 35 height 26
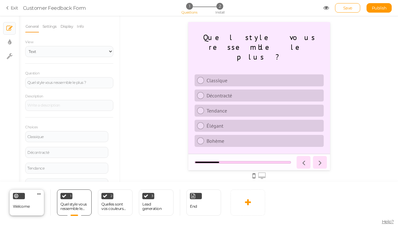
click at [31, 208] on div "Welcome Delete" at bounding box center [26, 202] width 35 height 26
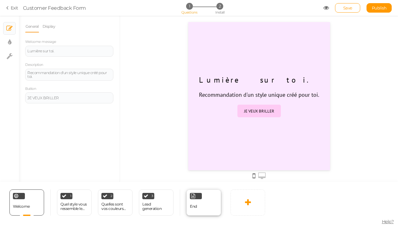
click at [199, 205] on div "End" at bounding box center [204, 202] width 35 height 26
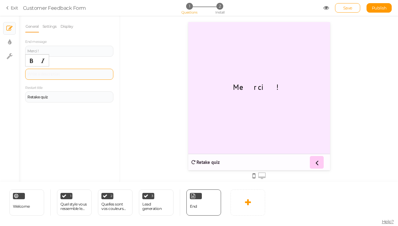
click at [51, 77] on div at bounding box center [69, 74] width 88 height 11
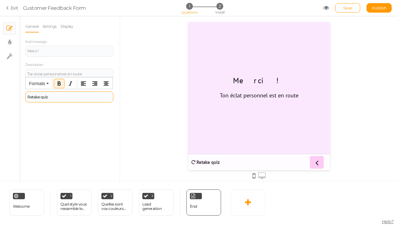
click at [53, 98] on div "Retake quiz" at bounding box center [69, 97] width 84 height 4
drag, startPoint x: 55, startPoint y: 96, endPoint x: 15, endPoint y: 98, distance: 40.1
click at [16, 98] on div "× Slides × Display settings × Settings General Settings Display End message Mer…" at bounding box center [199, 99] width 398 height 166
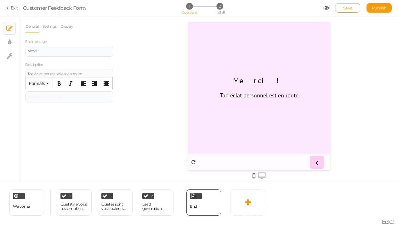
click at [60, 126] on div "General Settings Display End message Merci ! Description Ton éclat personnel es…" at bounding box center [69, 100] width 101 height 161
click at [21, 206] on span "Welcome" at bounding box center [21, 206] width 17 height 5
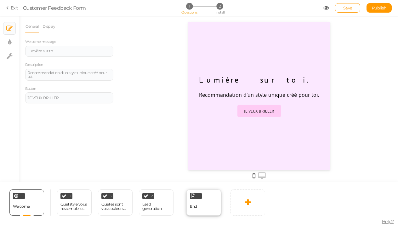
click at [199, 200] on div "End" at bounding box center [204, 202] width 35 height 26
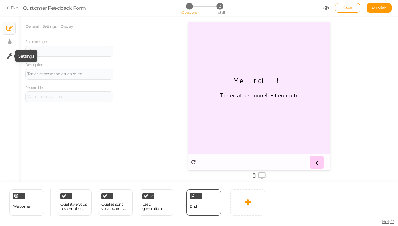
click at [9, 55] on icon at bounding box center [10, 56] width 6 height 6
select select "en"
select select "form"
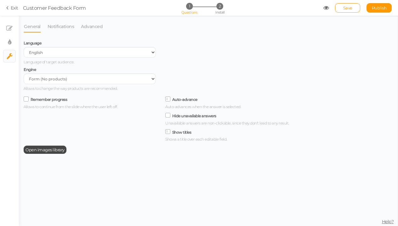
click at [66, 58] on div "Language Spanish English Portuguese Language of target audience." at bounding box center [90, 51] width 132 height 26
click at [10, 33] on link "× Slides" at bounding box center [9, 28] width 12 height 12
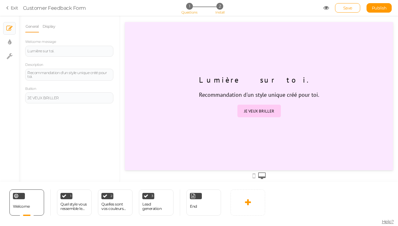
click at [221, 8] on span "2" at bounding box center [220, 6] width 7 height 7
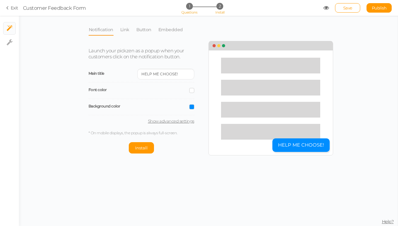
click at [191, 11] on span "Questions" at bounding box center [190, 12] width 16 height 4
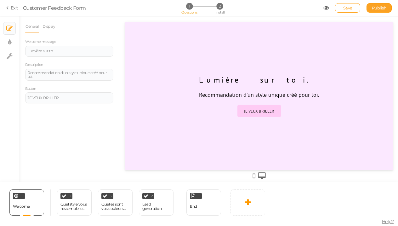
click at [384, 9] on span "Publish" at bounding box center [379, 7] width 15 height 5
